Goal: Submit feedback/report problem

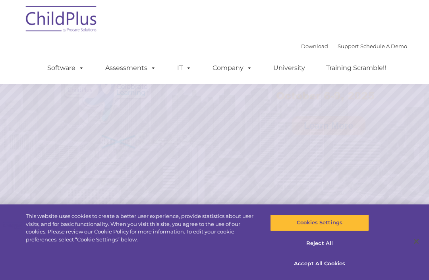
scroll to position [42, 0]
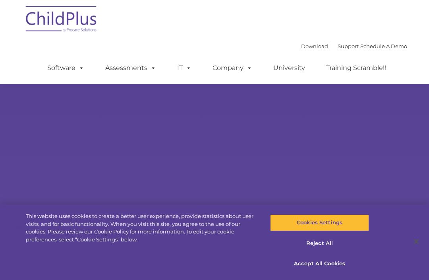
scroll to position [42, 0]
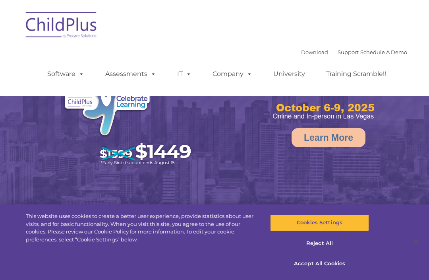
select select "MEDIUM"
